Goal: Task Accomplishment & Management: Complete application form

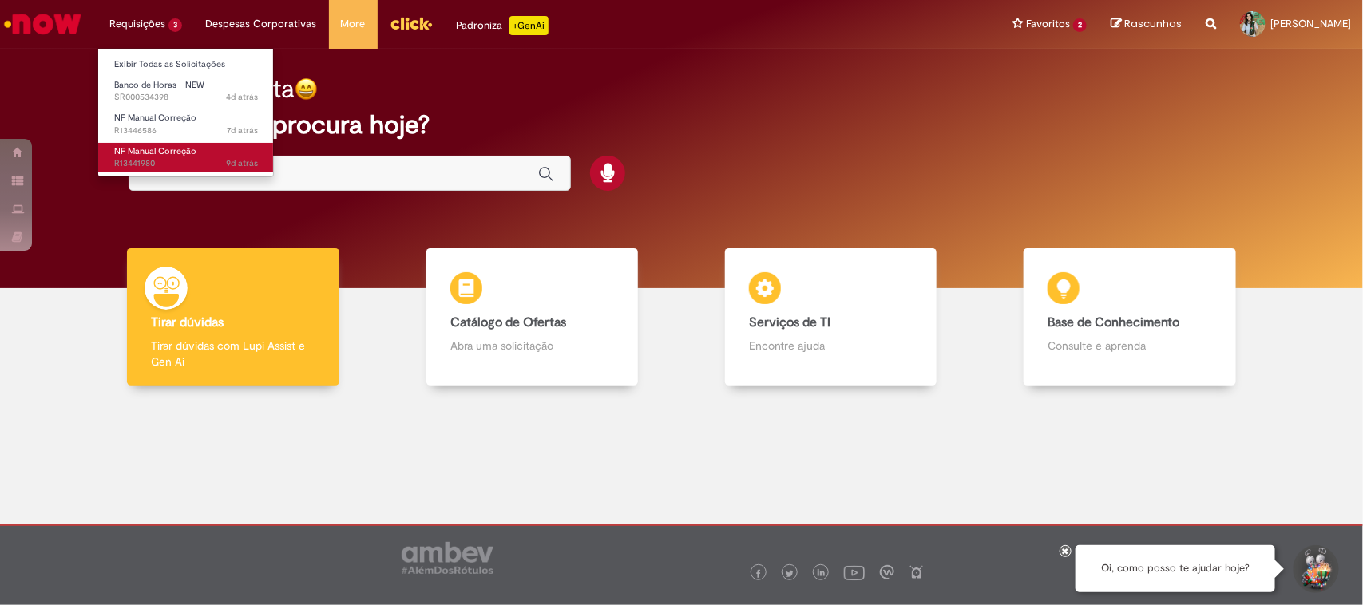
click at [169, 149] on span "NF Manual Correção" at bounding box center [155, 151] width 82 height 12
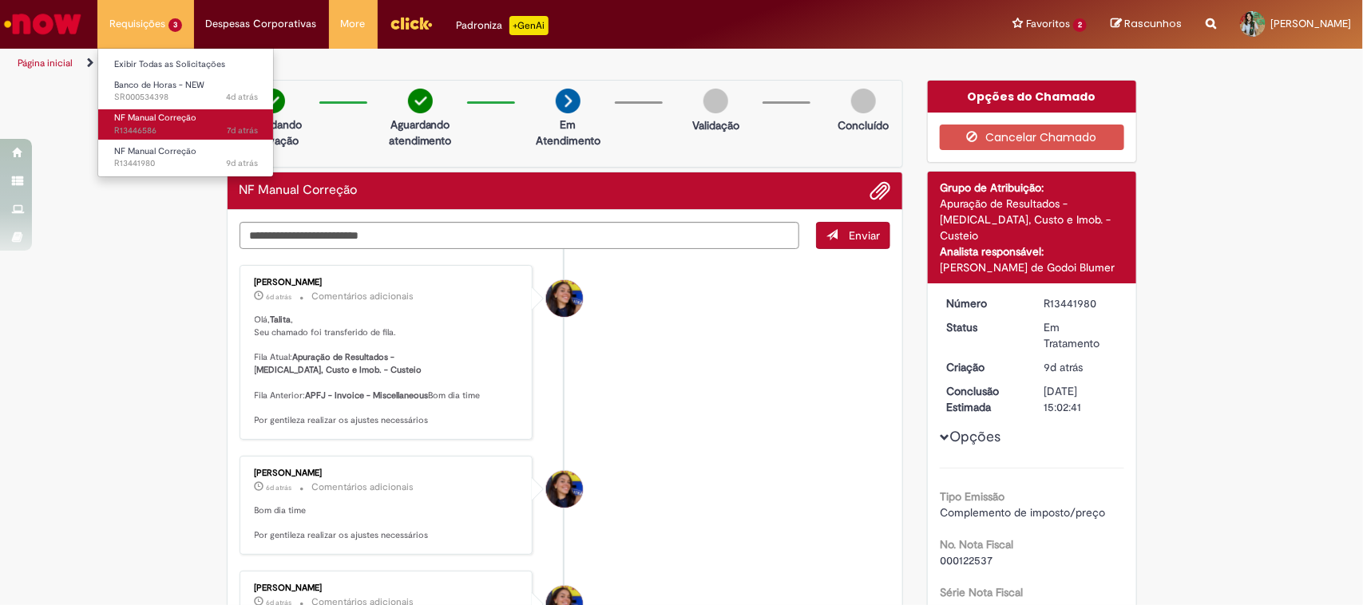
click at [158, 116] on span "NF Manual Correção" at bounding box center [155, 118] width 82 height 12
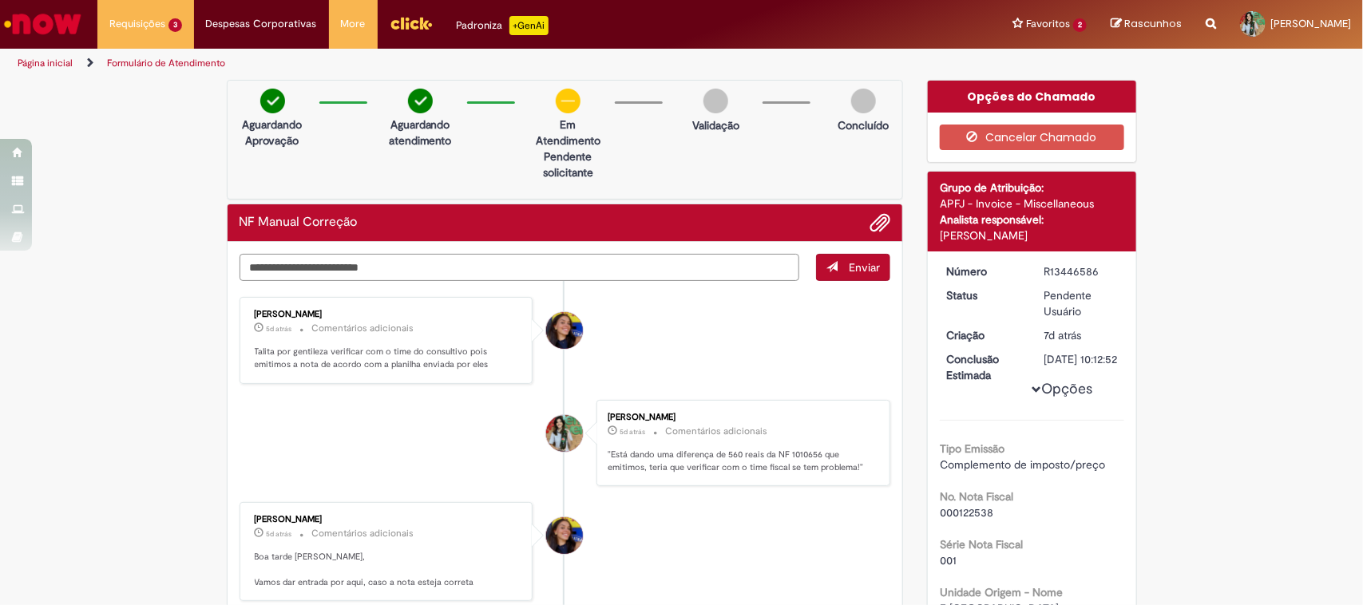
click at [588, 265] on textarea "Digite sua mensagem aqui..." at bounding box center [520, 268] width 561 height 28
click at [449, 254] on textarea "Digite sua mensagem aqui..." at bounding box center [520, 268] width 561 height 28
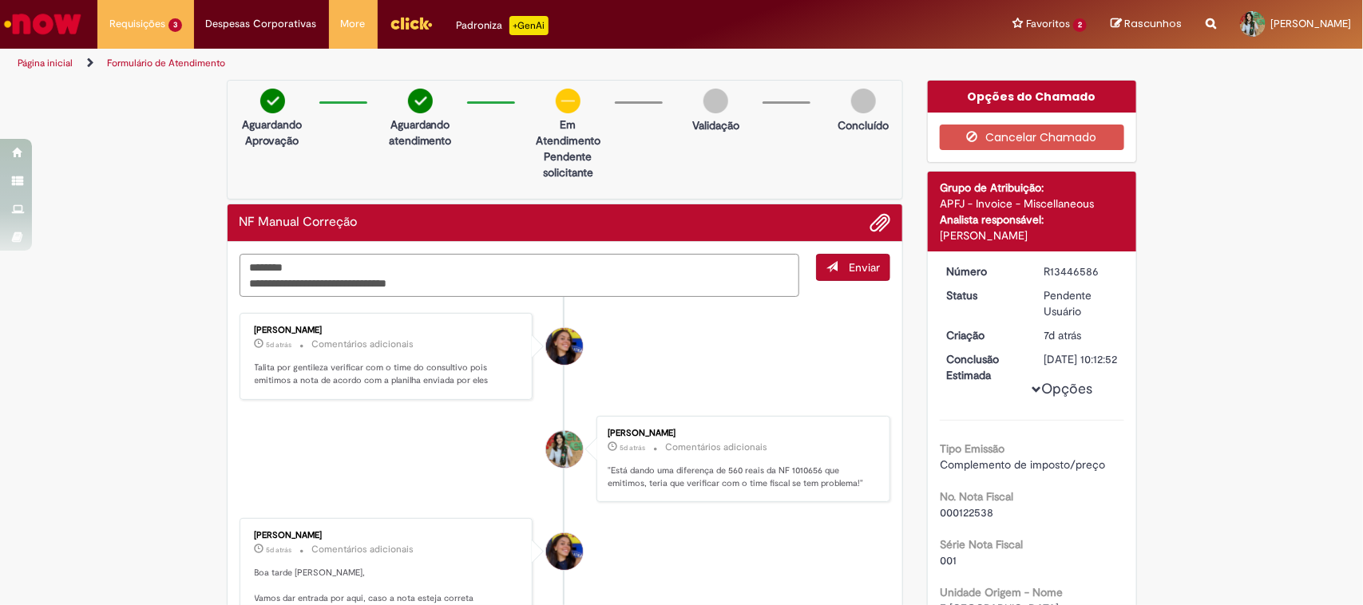
type textarea "**********"
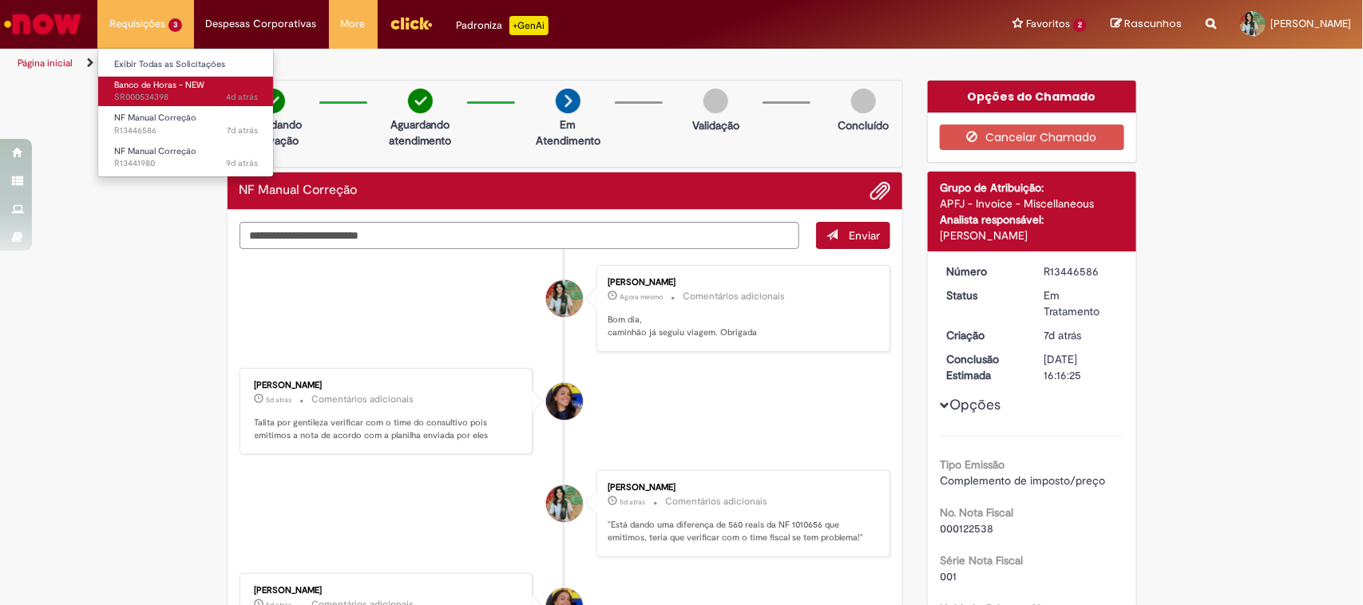
click at [133, 79] on span "Banco de Horas - NEW" at bounding box center [159, 85] width 90 height 12
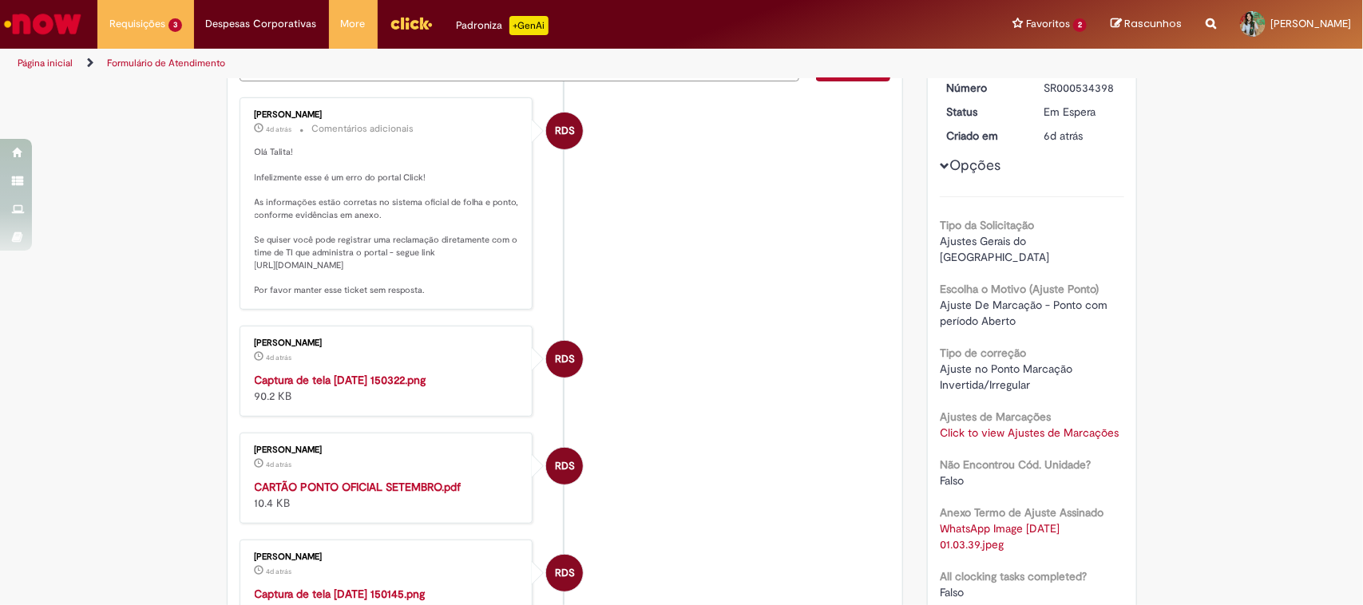
scroll to position [599, 0]
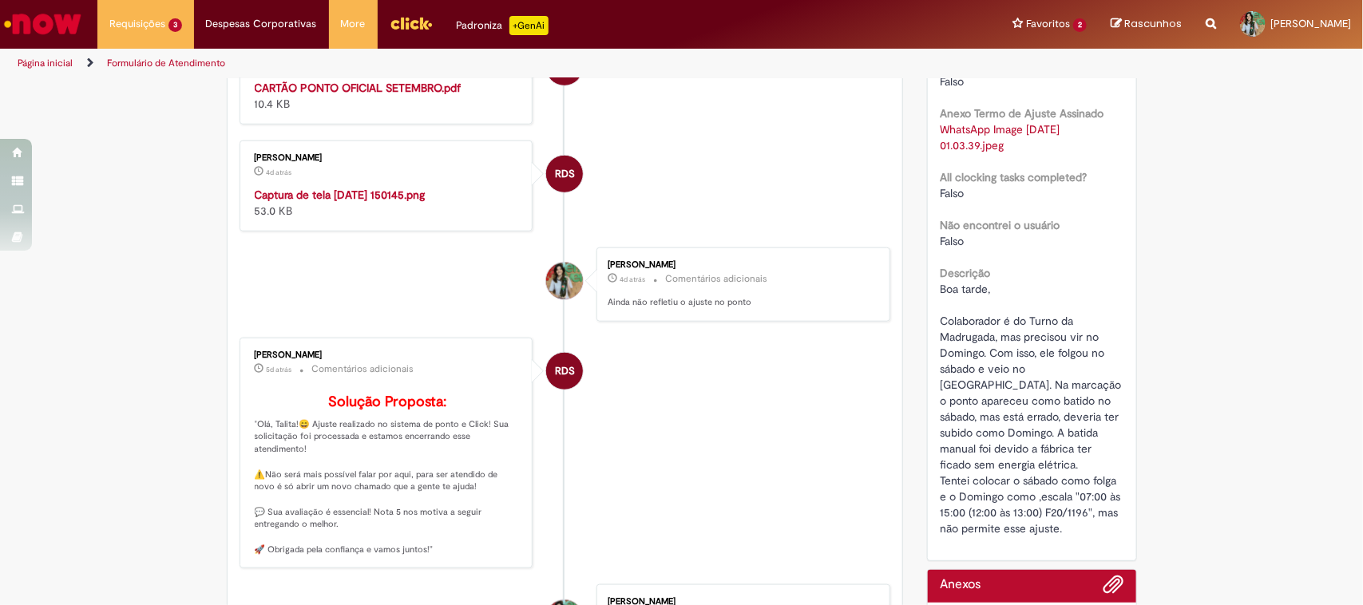
click at [431, 187] on img "Histórico de tíquete" at bounding box center [388, 187] width 266 height 0
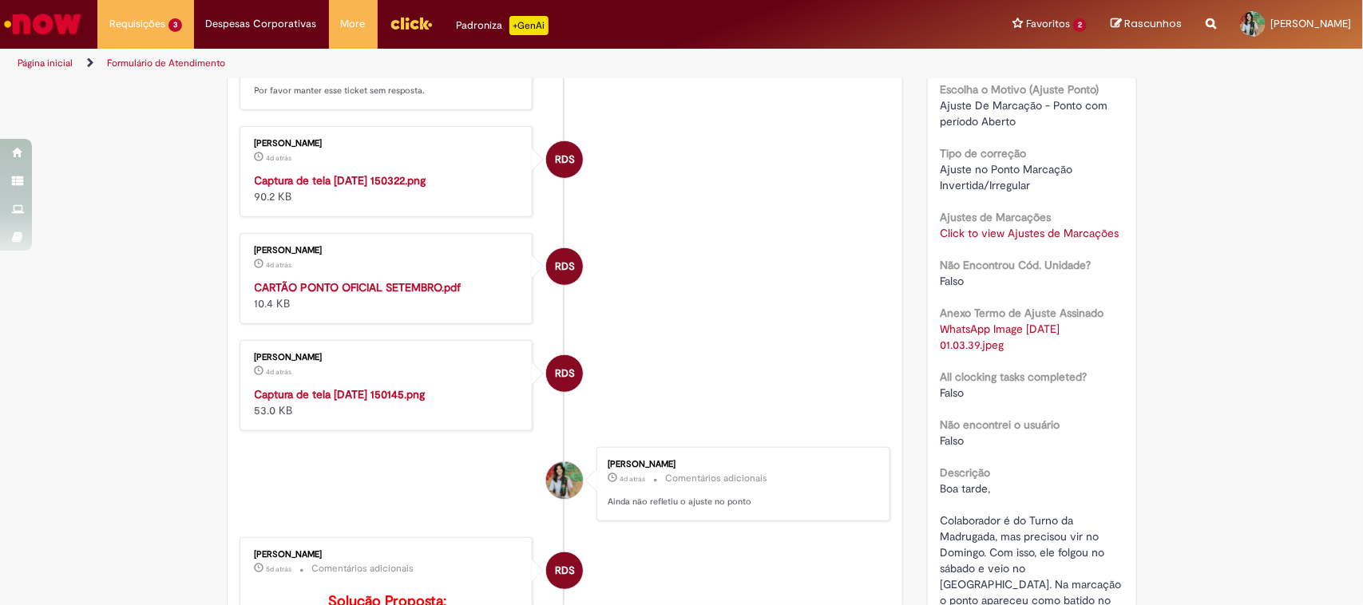
click at [347, 172] on img "Histórico de tíquete" at bounding box center [388, 172] width 266 height 0
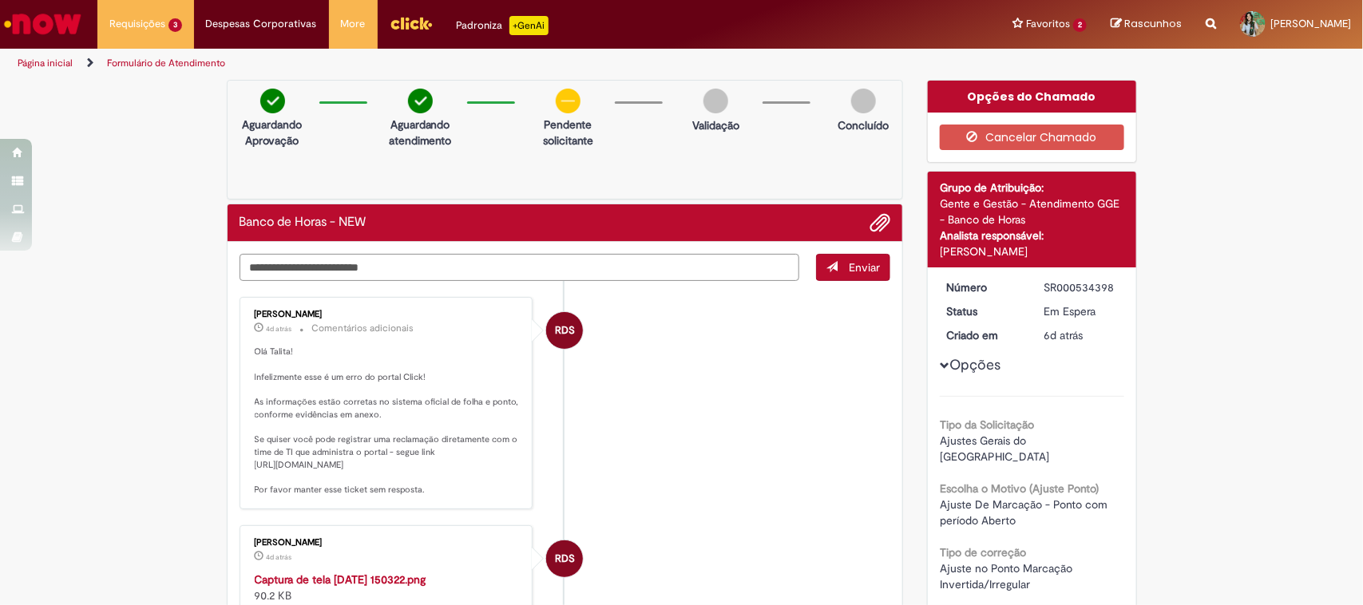
click at [620, 277] on textarea "Digite sua mensagem aqui..." at bounding box center [520, 268] width 561 height 28
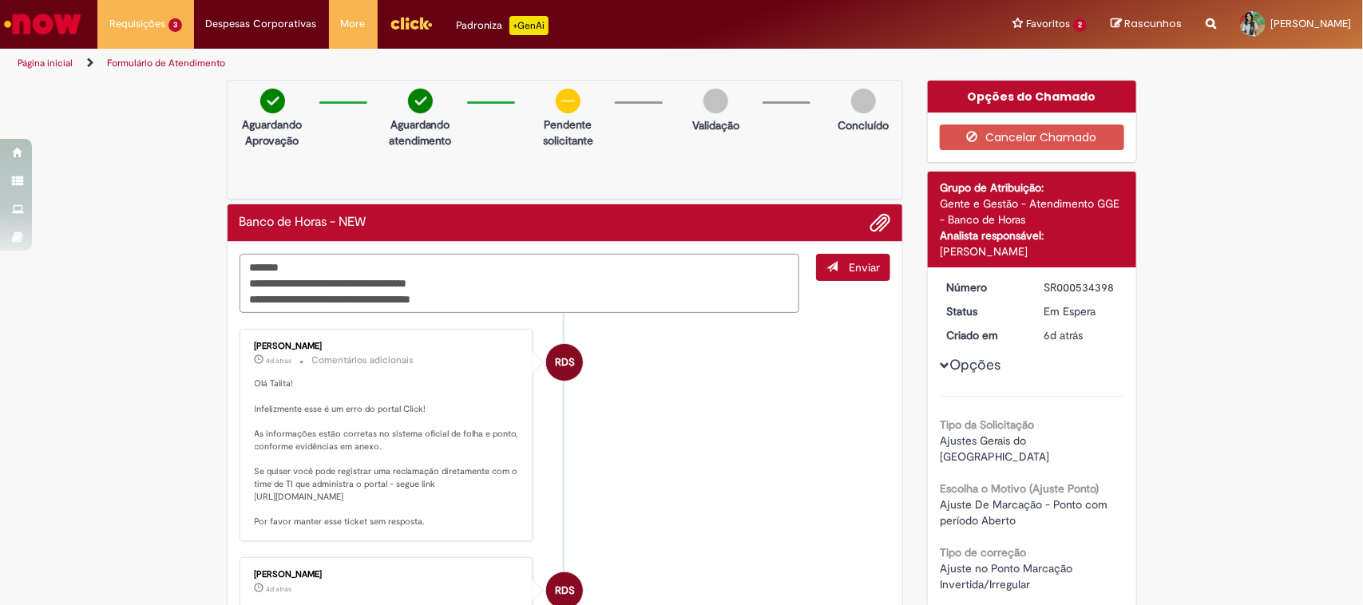
type textarea "**********"
